Goal: Transaction & Acquisition: Purchase product/service

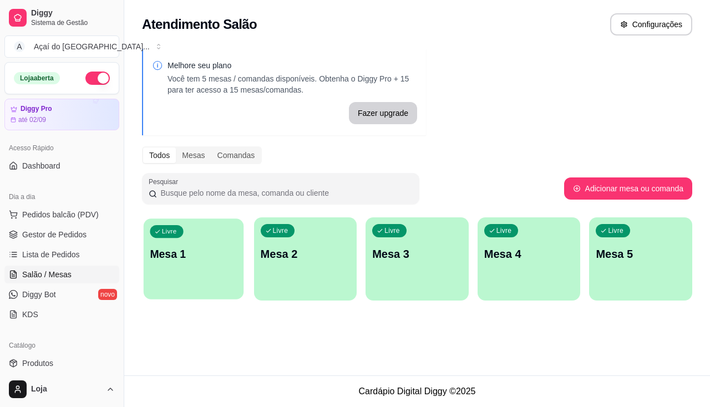
click at [224, 255] on p "Mesa 1" at bounding box center [193, 254] width 87 height 15
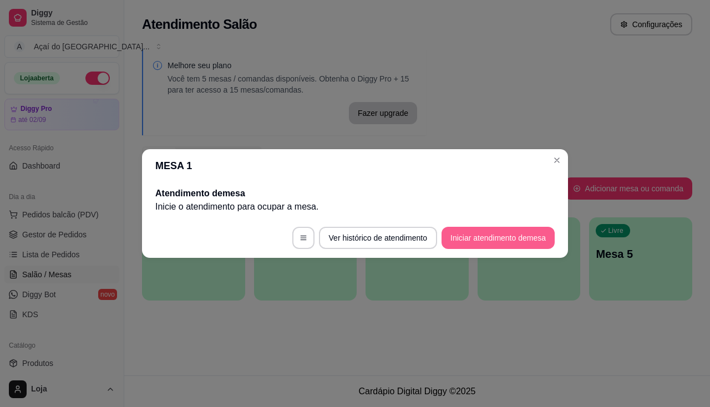
click at [455, 244] on button "Iniciar atendimento de mesa" at bounding box center [497, 238] width 113 height 22
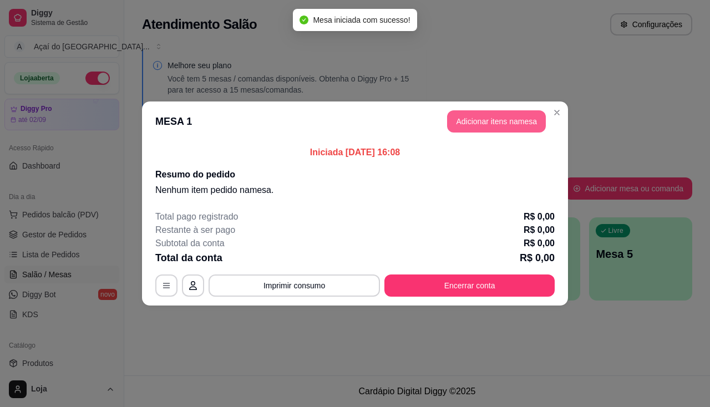
click at [474, 129] on button "Adicionar itens na mesa" at bounding box center [496, 121] width 99 height 22
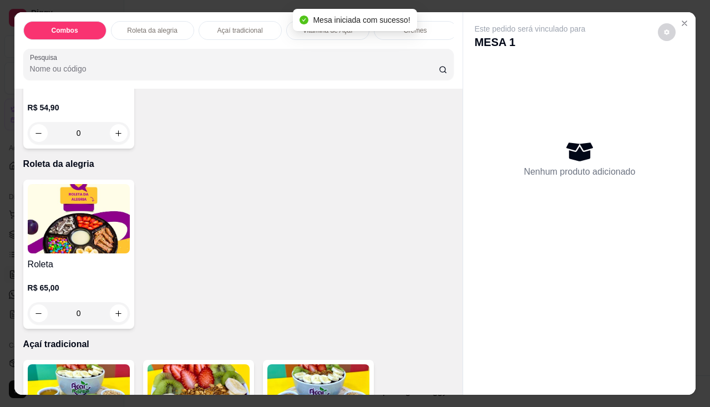
scroll to position [444, 0]
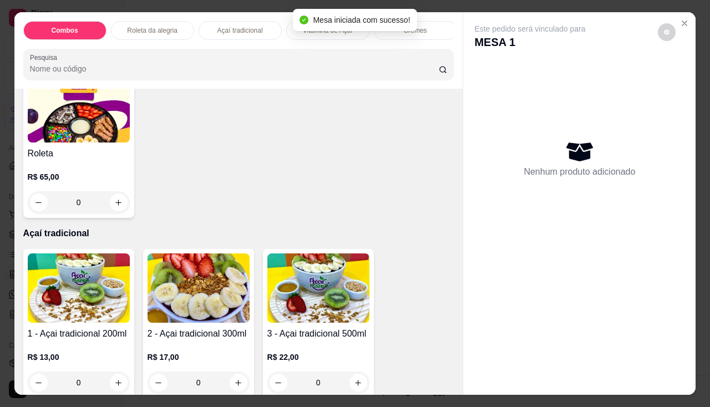
click at [102, 302] on img at bounding box center [79, 287] width 102 height 69
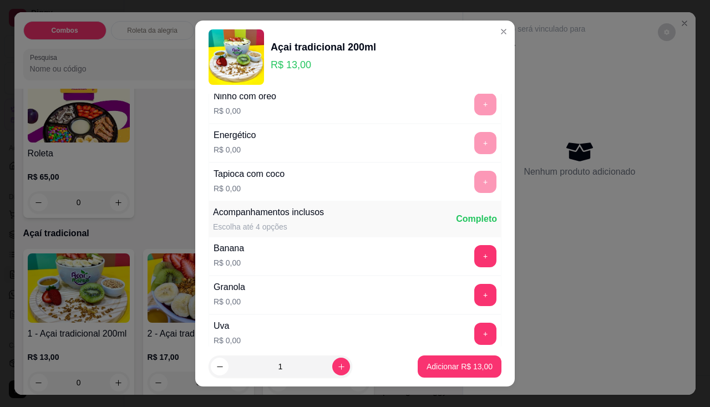
scroll to position [222, 0]
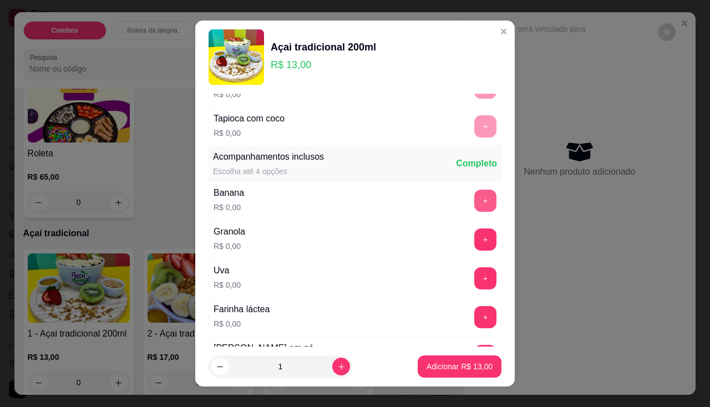
click at [474, 206] on button "+" at bounding box center [485, 201] width 22 height 22
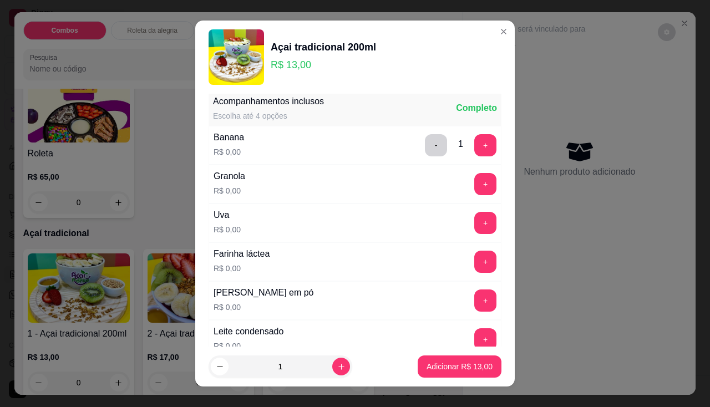
scroll to position [388, 0]
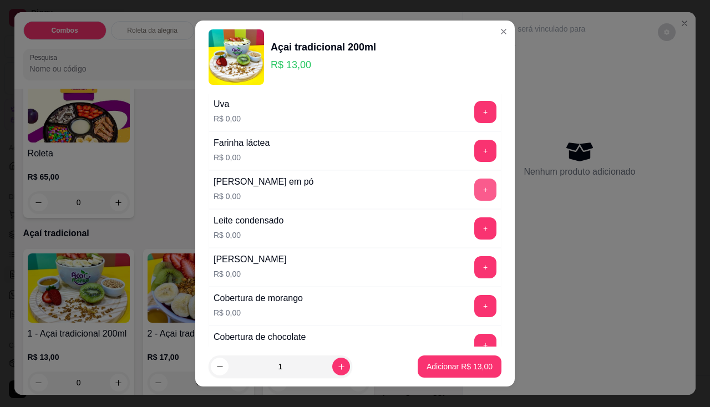
click at [474, 200] on button "+" at bounding box center [485, 190] width 22 height 22
click at [475, 235] on button "+" at bounding box center [486, 228] width 22 height 22
click at [474, 148] on button "+" at bounding box center [485, 151] width 22 height 22
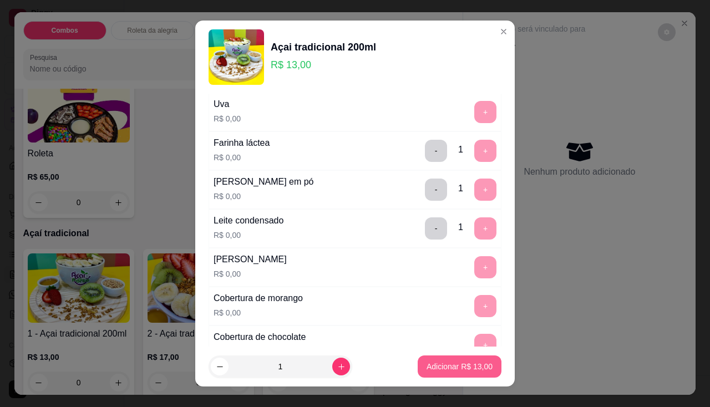
click at [446, 373] on button "Adicionar R$ 13,00" at bounding box center [460, 367] width 84 height 22
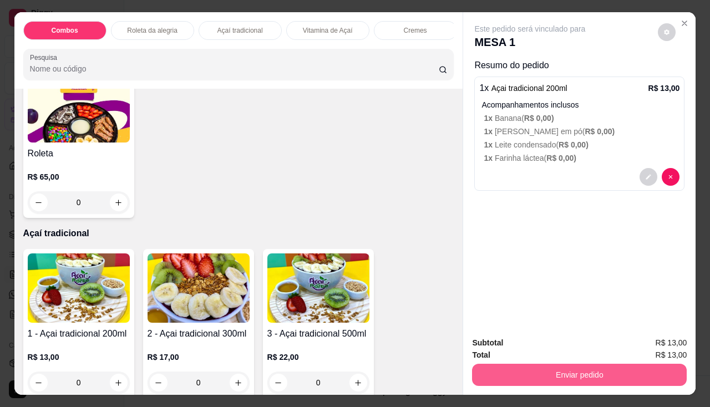
click at [506, 375] on button "Enviar pedido" at bounding box center [579, 375] width 215 height 22
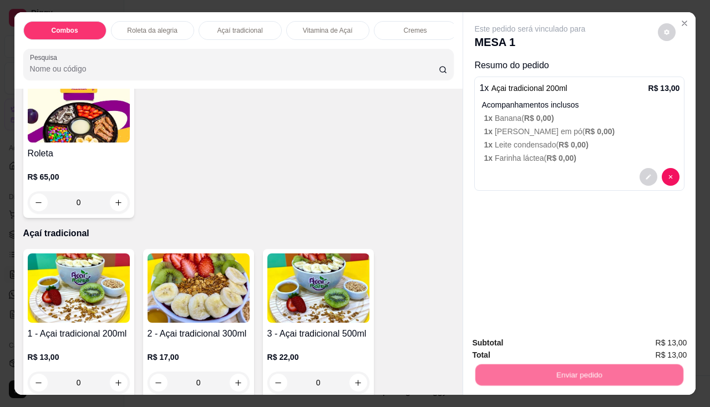
click at [528, 343] on button "Não registrar e enviar pedido" at bounding box center [542, 343] width 115 height 21
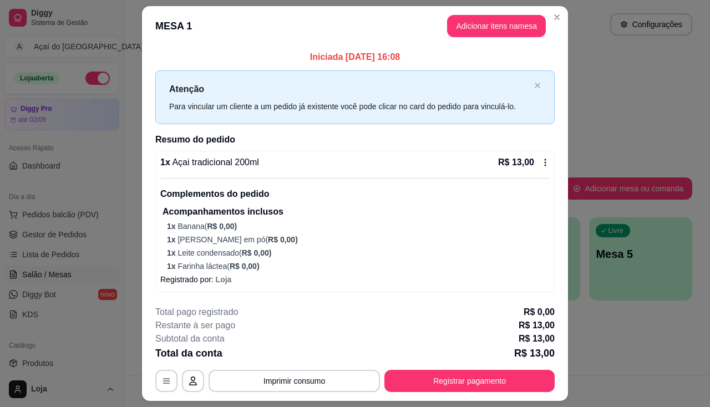
scroll to position [29, 0]
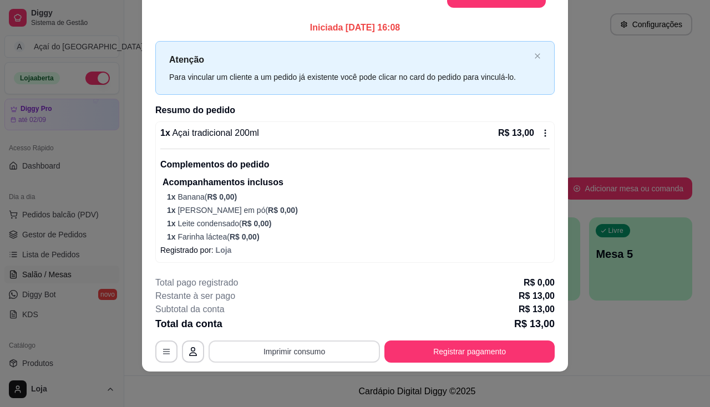
click at [284, 356] on button "Imprimir consumo" at bounding box center [294, 352] width 171 height 22
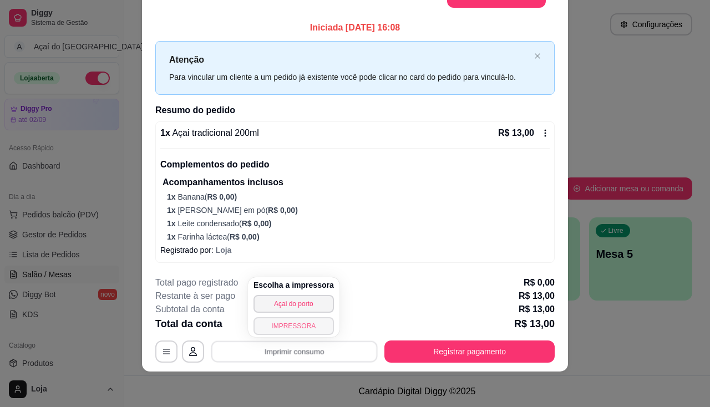
click at [296, 327] on button "IMPRESSORA" at bounding box center [293, 326] width 80 height 18
